Goal: Find specific page/section: Find specific page/section

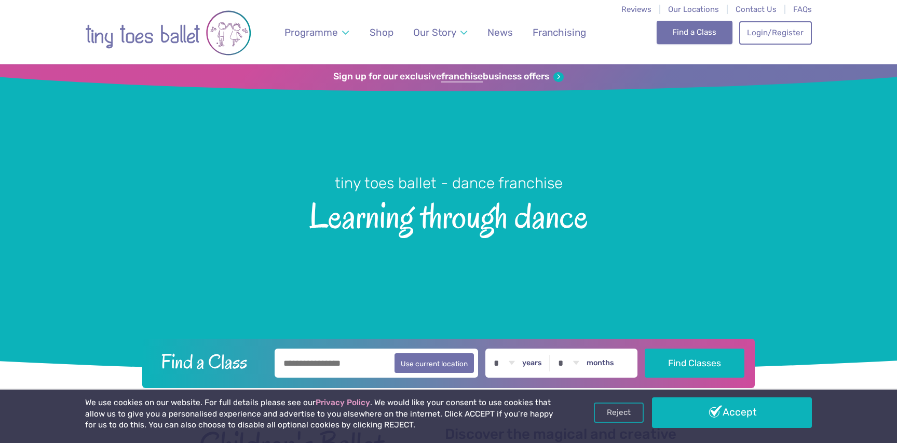
click at [688, 34] on link "Find a Class" at bounding box center [695, 32] width 76 height 23
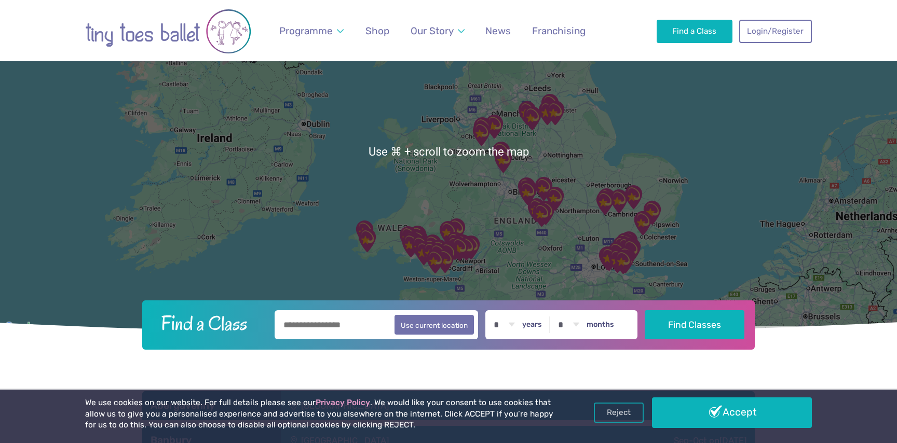
scroll to position [106, 0]
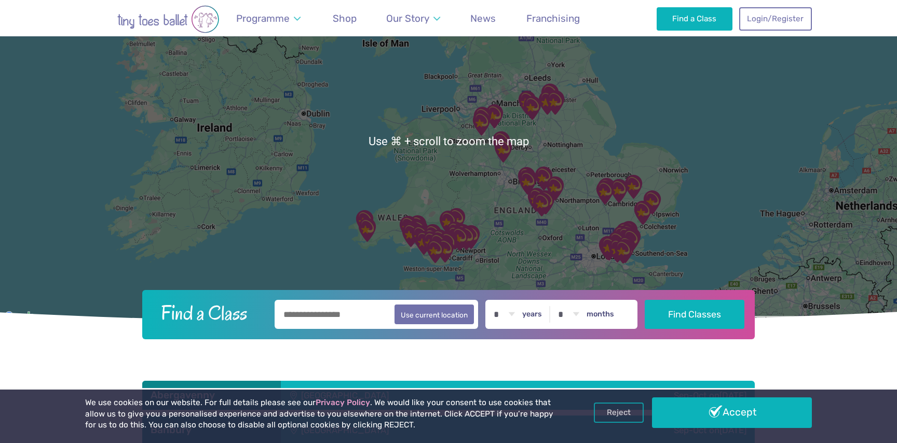
click at [347, 314] on input "text" at bounding box center [376, 314] width 203 height 29
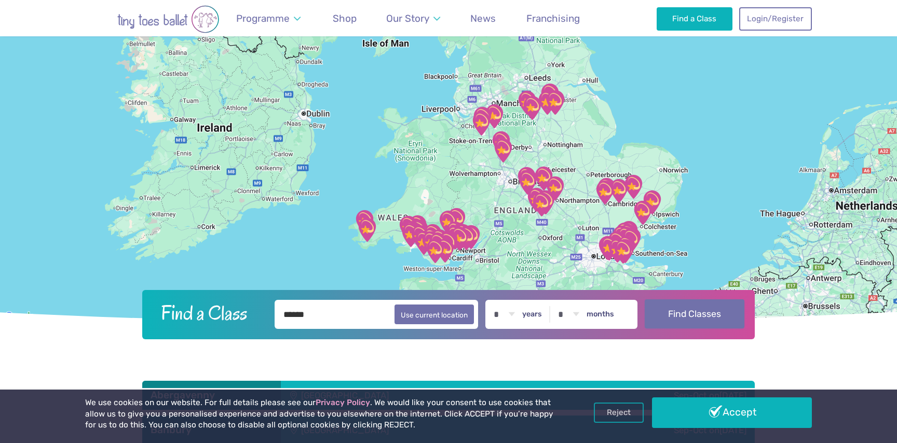
type input "******"
click at [689, 323] on button "Find Classes" at bounding box center [695, 313] width 100 height 29
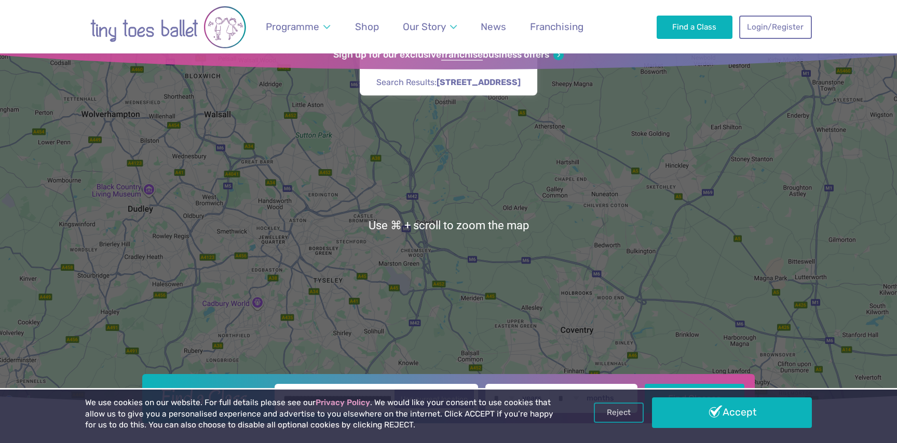
scroll to position [12, 0]
